Goal: Task Accomplishment & Management: Manage account settings

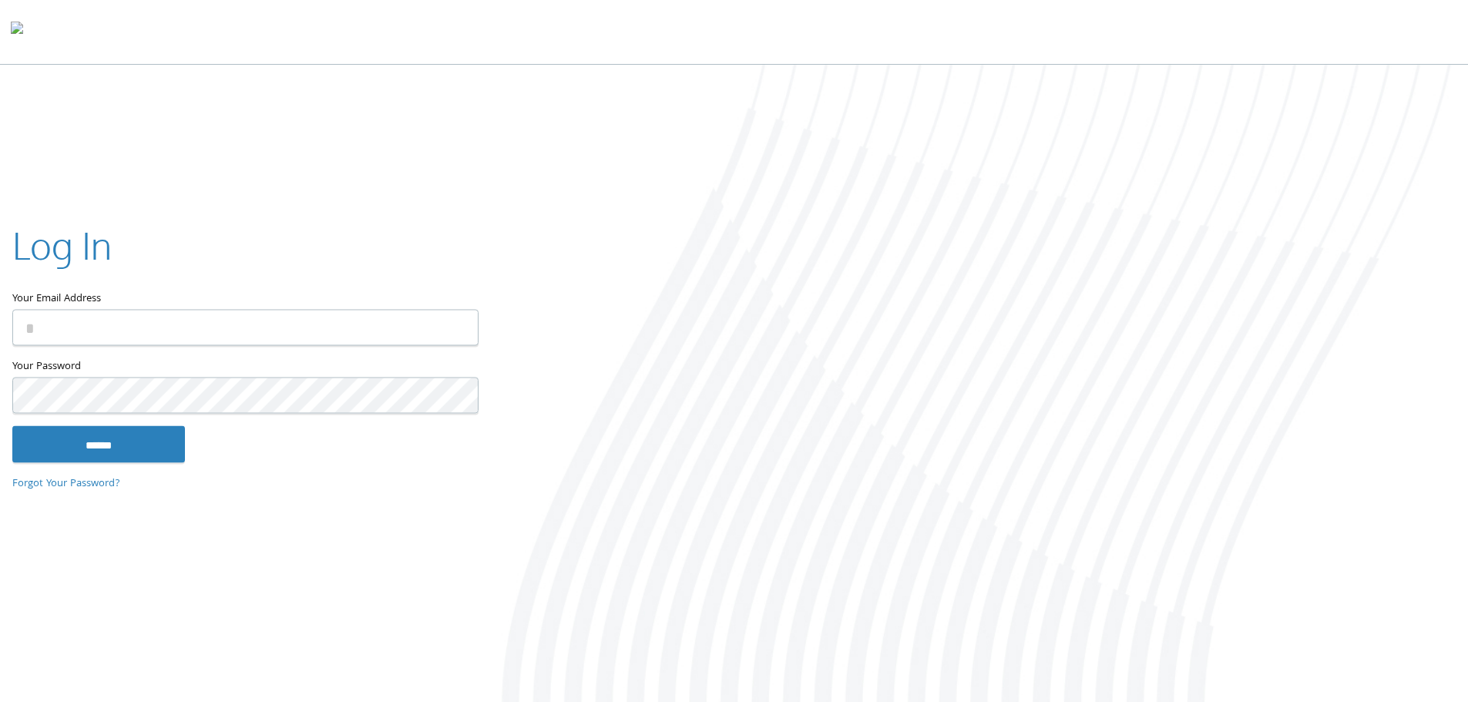
click at [168, 332] on input "Your Email Address" at bounding box center [245, 327] width 466 height 36
type input "**********"
click at [12, 425] on input "******" at bounding box center [98, 443] width 173 height 37
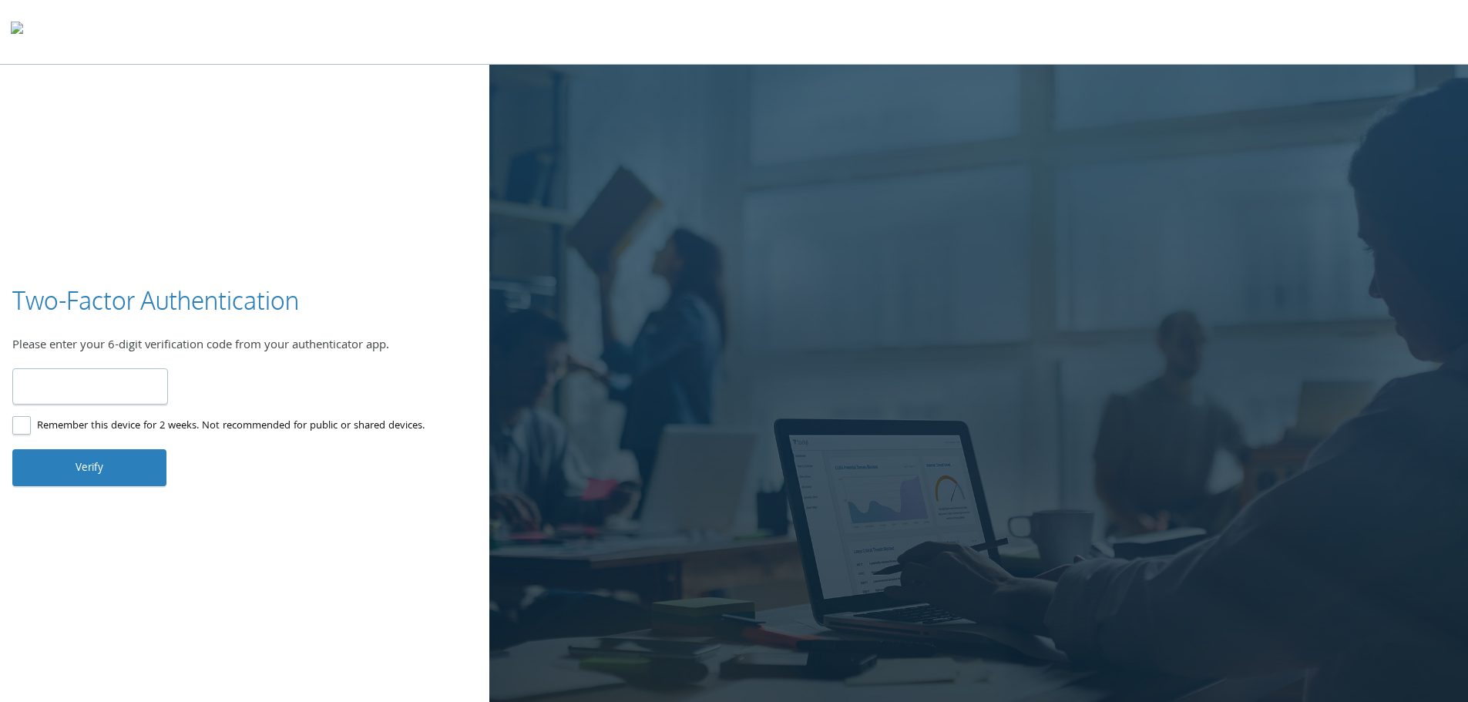
type input "******"
